Goal: Task Accomplishment & Management: Manage account settings

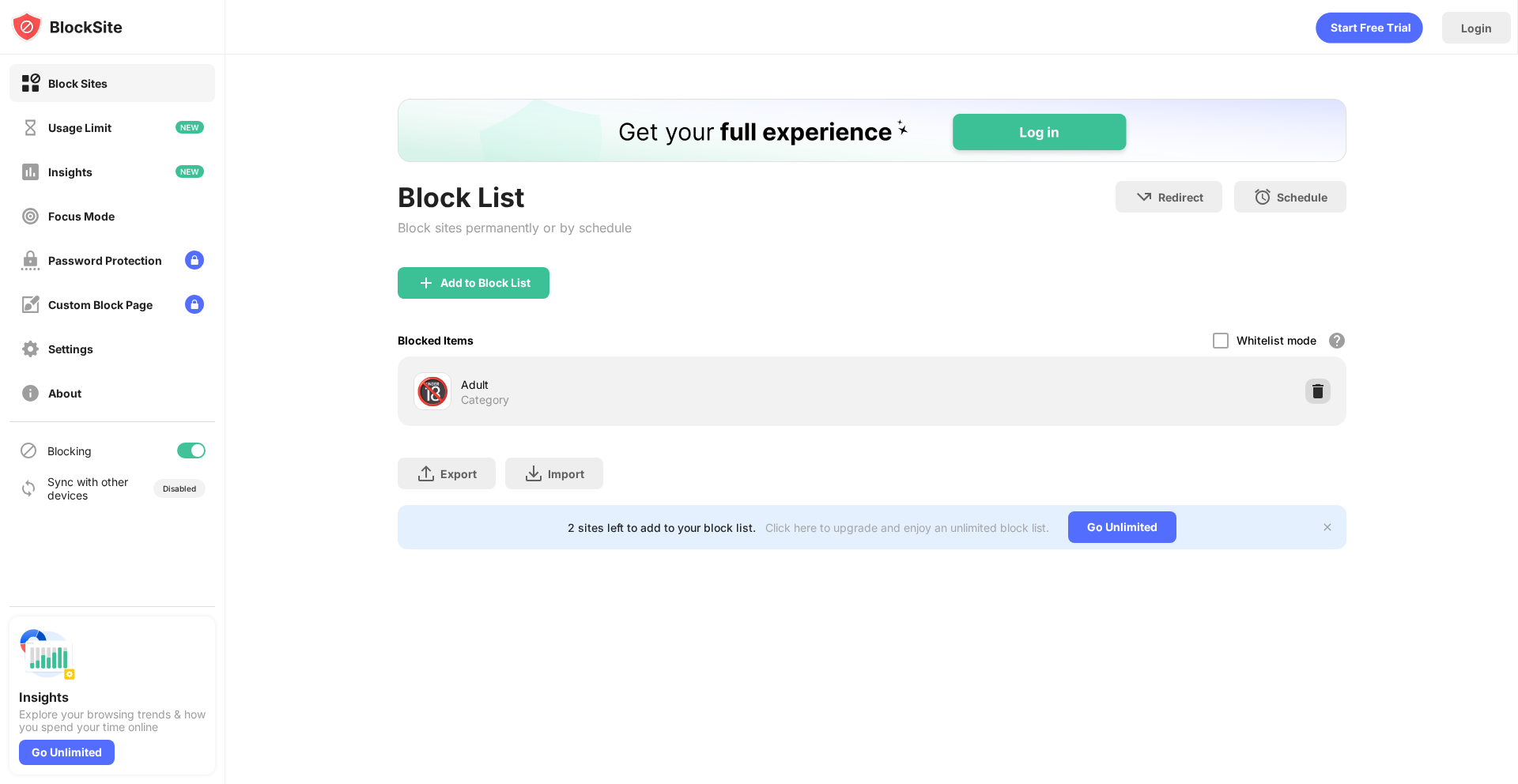
click at [1312, 384] on img at bounding box center [1318, 391] width 16 height 16
